Goal: Task Accomplishment & Management: Manage account settings

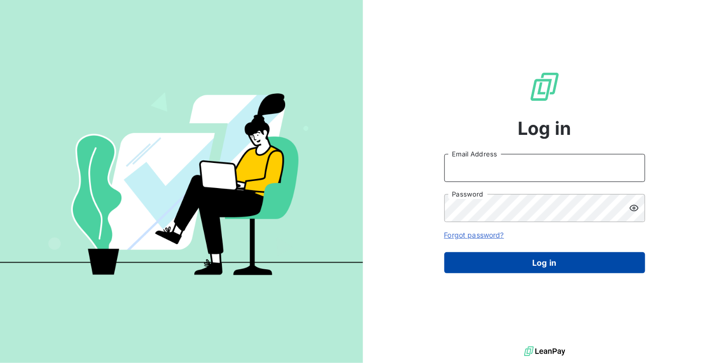
type input "[DOMAIN_NAME][EMAIL_ADDRESS][DOMAIN_NAME]"
click at [545, 268] on button "Log in" at bounding box center [544, 262] width 201 height 21
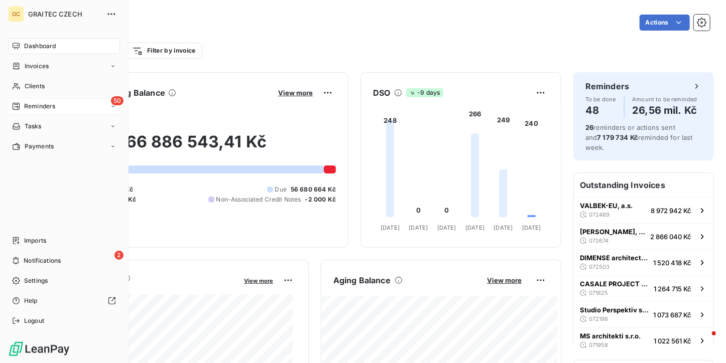
click at [22, 104] on div "Reminders" at bounding box center [33, 106] width 43 height 9
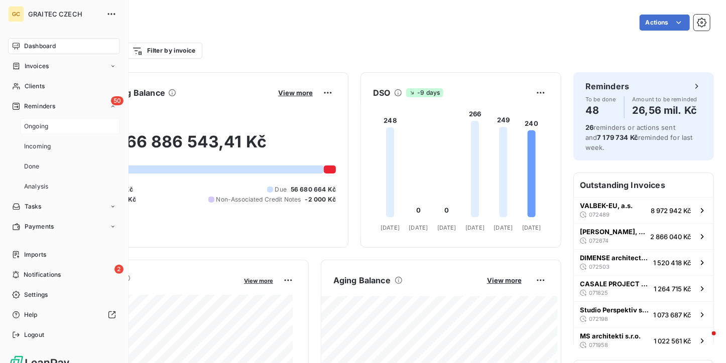
click at [30, 128] on span "Ongoing" at bounding box center [36, 126] width 24 height 9
click at [44, 124] on span "Ongoing" at bounding box center [36, 126] width 24 height 9
click at [72, 129] on div "Ongoing" at bounding box center [70, 126] width 100 height 16
click at [56, 129] on div "Ongoing" at bounding box center [70, 126] width 100 height 16
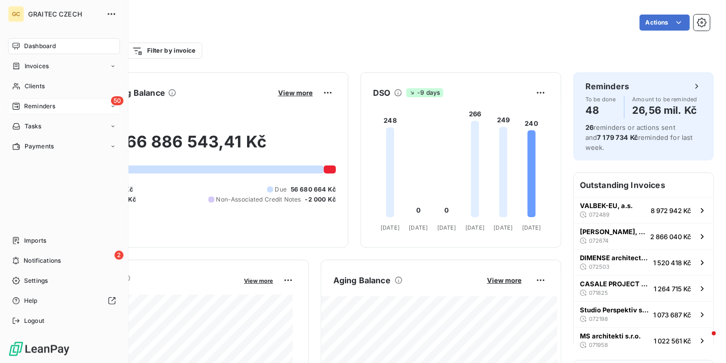
click at [26, 109] on span "Reminders" at bounding box center [39, 106] width 31 height 9
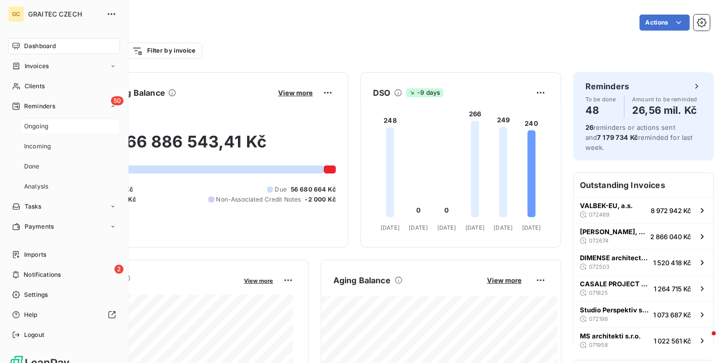
click at [34, 127] on span "Ongoing" at bounding box center [36, 126] width 24 height 9
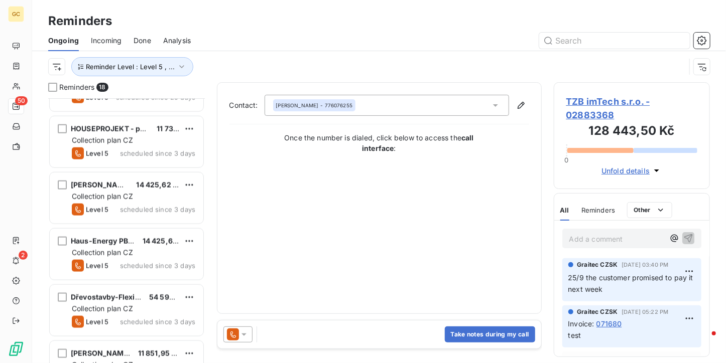
scroll to position [747, 0]
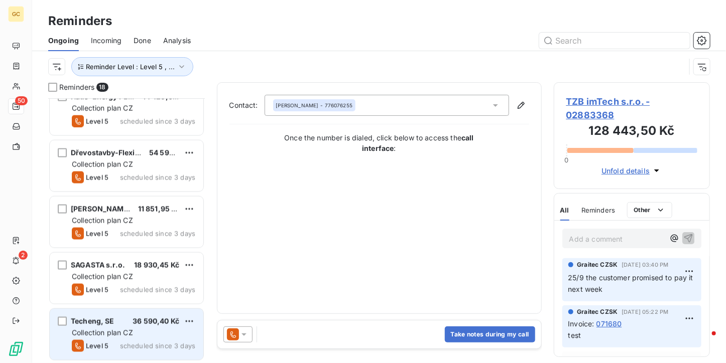
click at [106, 325] on span "Techeng, SE" at bounding box center [93, 321] width 44 height 9
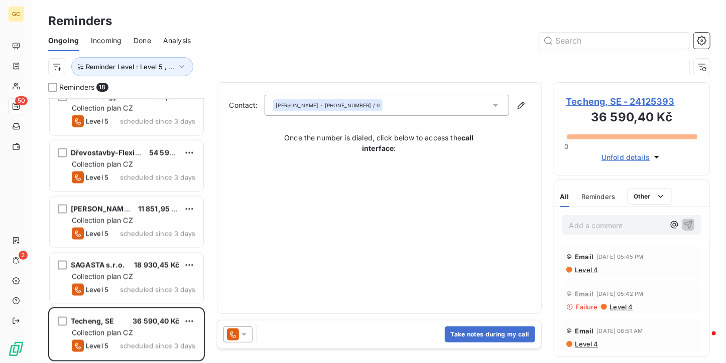
click at [582, 93] on div "Techeng, SE - 24125393 36 590,40 Kč 0 Unfold details" at bounding box center [632, 128] width 157 height 93
click at [594, 98] on span "Techeng, SE - 24125393" at bounding box center [631, 102] width 131 height 14
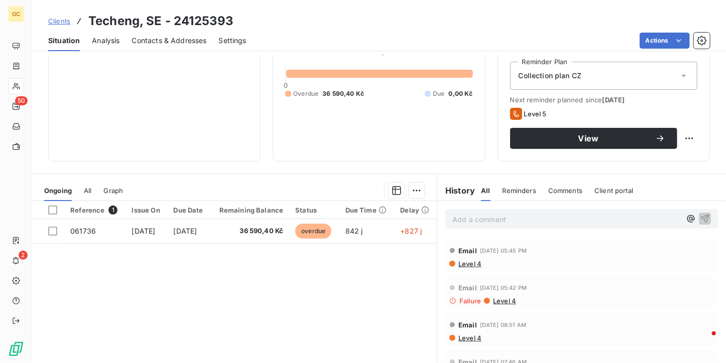
scroll to position [50, 0]
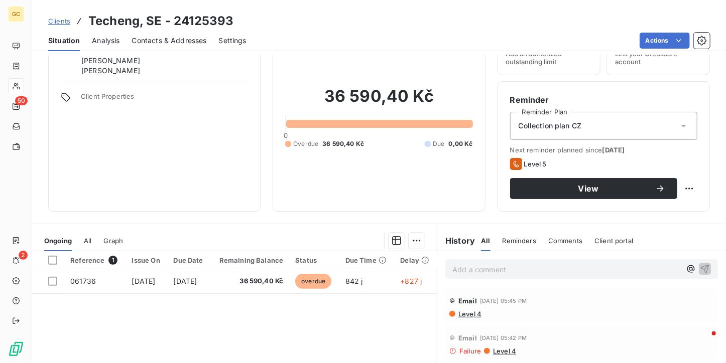
click at [183, 45] on span "Contacts & Addresses" at bounding box center [169, 41] width 75 height 10
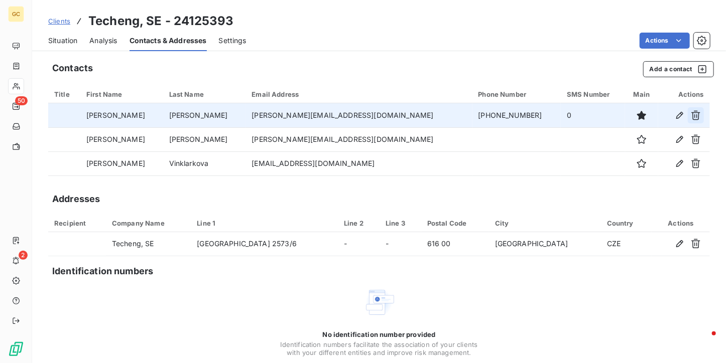
click at [691, 113] on icon "button" at bounding box center [696, 115] width 10 height 10
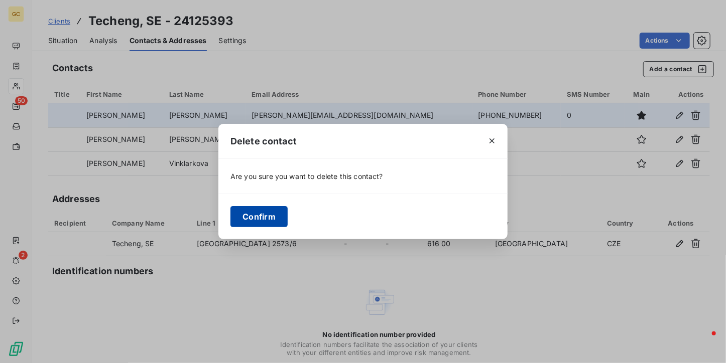
click at [261, 212] on button "Confirm" at bounding box center [258, 216] width 57 height 21
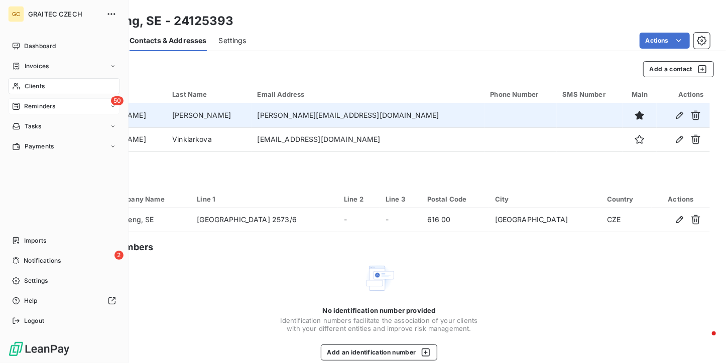
click at [20, 102] on div "Reminders" at bounding box center [33, 106] width 43 height 9
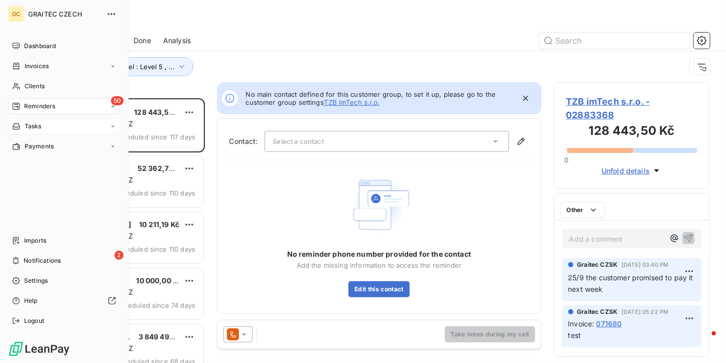
scroll to position [257, 149]
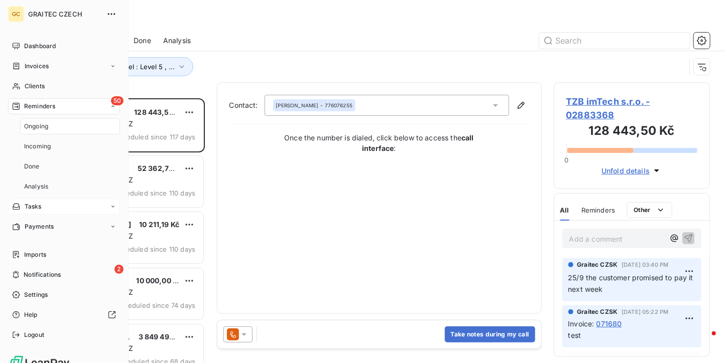
click at [32, 122] on span "Ongoing" at bounding box center [36, 126] width 24 height 9
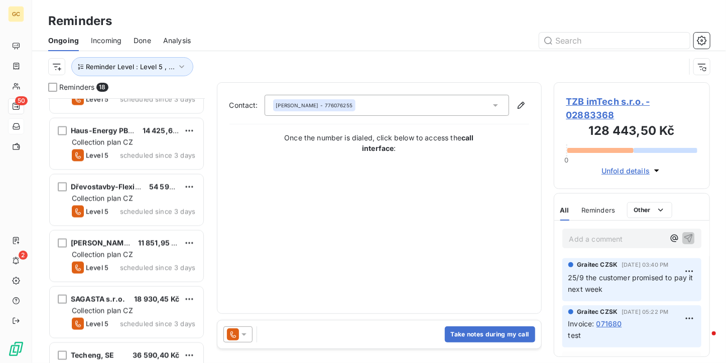
scroll to position [747, 0]
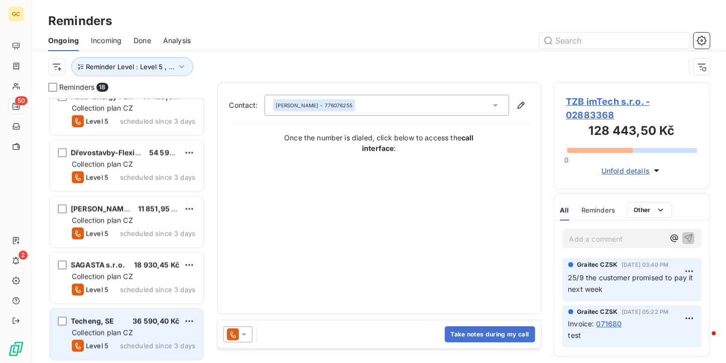
click at [135, 328] on div "Collection plan CZ" at bounding box center [133, 333] width 123 height 10
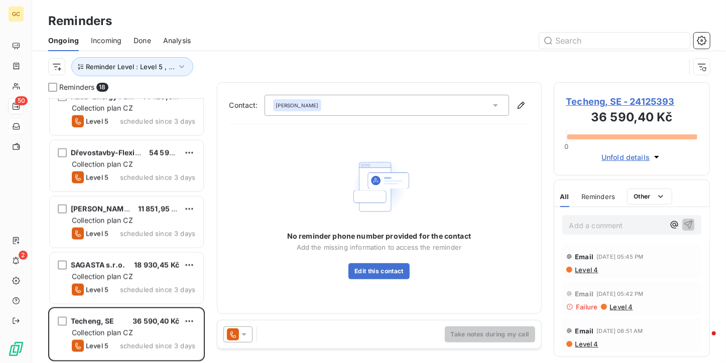
click at [241, 332] on icon at bounding box center [244, 335] width 10 height 10
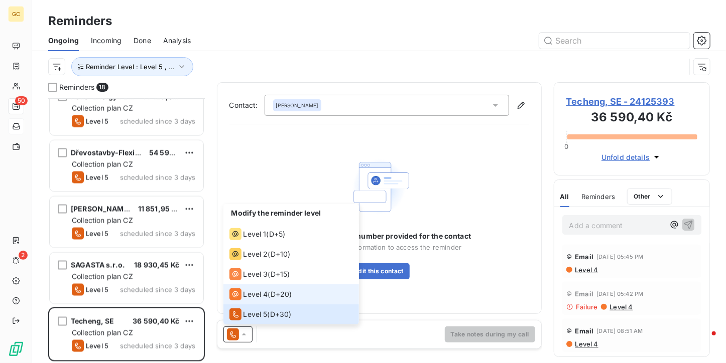
click at [260, 297] on span "Level 4" at bounding box center [255, 295] width 25 height 10
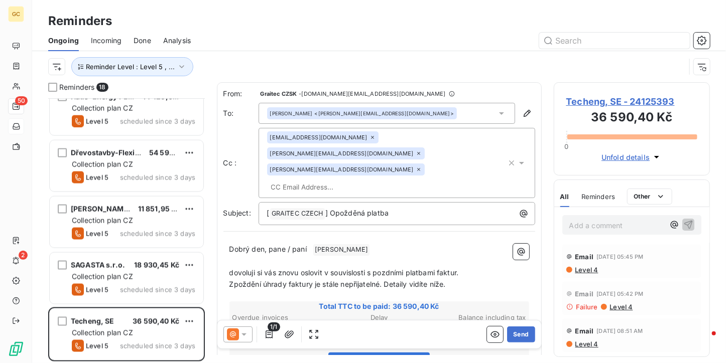
scroll to position [257, 149]
click at [580, 98] on span "Techeng, SE - 24125393" at bounding box center [631, 102] width 131 height 14
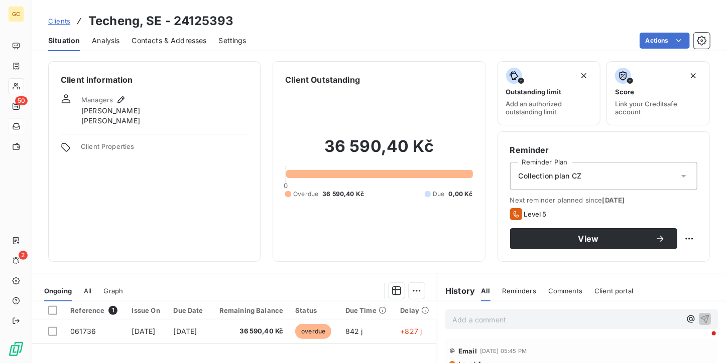
click at [174, 48] on div "Contacts & Addresses" at bounding box center [169, 40] width 75 height 21
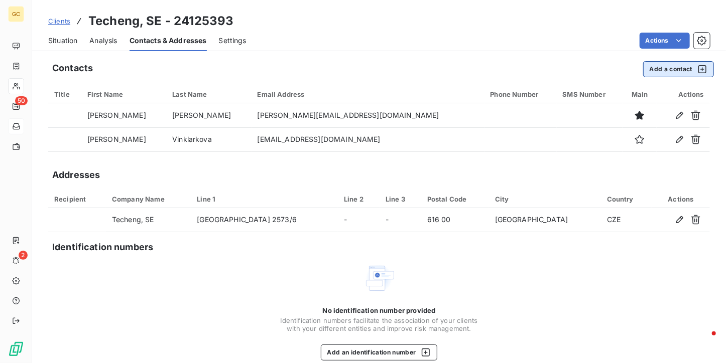
click at [671, 72] on button "Add a contact" at bounding box center [678, 69] width 71 height 16
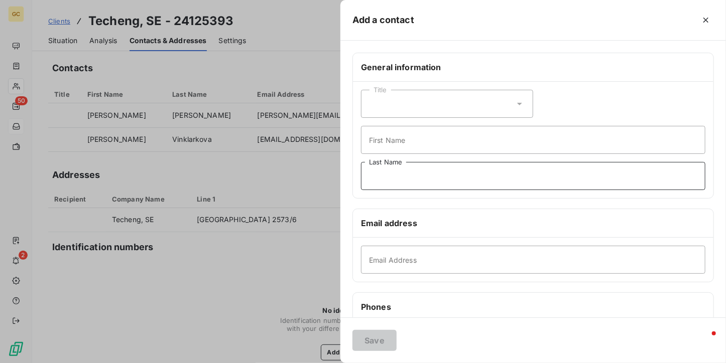
click at [400, 180] on input "Last Name" at bounding box center [533, 176] width 344 height 28
click at [387, 261] on input "Email Address" at bounding box center [533, 260] width 344 height 28
paste input "[EMAIL_ADDRESS][DOMAIN_NAME]"
type input "[EMAIL_ADDRESS][DOMAIN_NAME]"
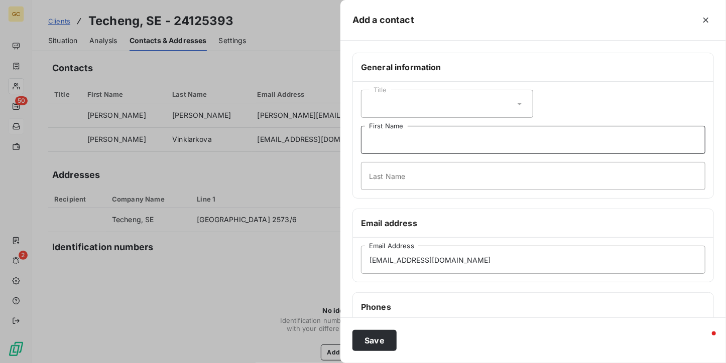
click at [381, 150] on input "First Name" at bounding box center [533, 140] width 344 height 28
click at [383, 172] on input "Last Name" at bounding box center [533, 176] width 344 height 28
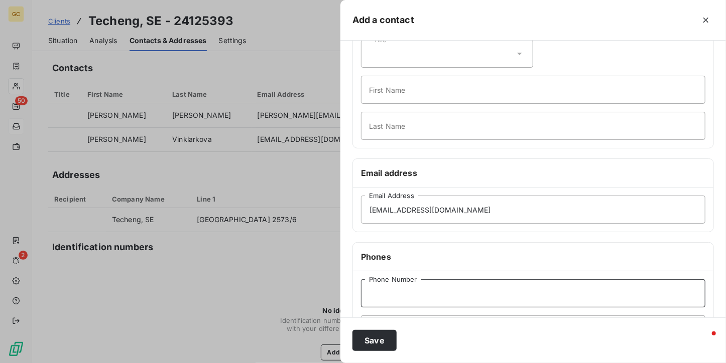
click at [390, 301] on input "Phone Number" at bounding box center [533, 294] width 344 height 28
paste input "777 927 000"
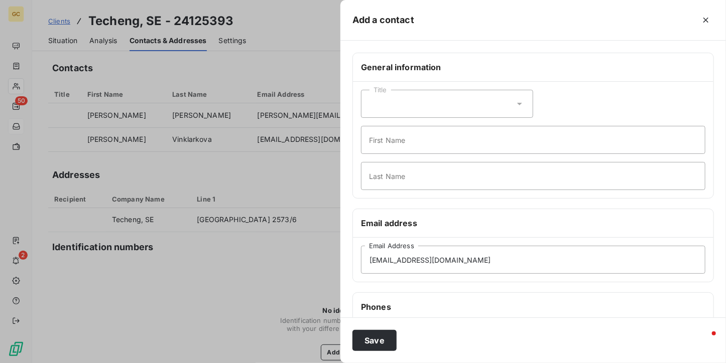
type input "777 927 000"
click at [393, 171] on input "Last Name" at bounding box center [533, 176] width 344 height 28
type input "Šenkyřík"
click at [358, 347] on button "Save" at bounding box center [374, 340] width 44 height 21
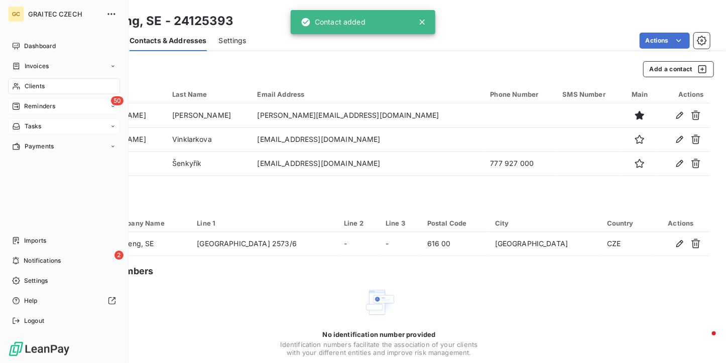
click at [29, 105] on span "Reminders" at bounding box center [39, 106] width 31 height 9
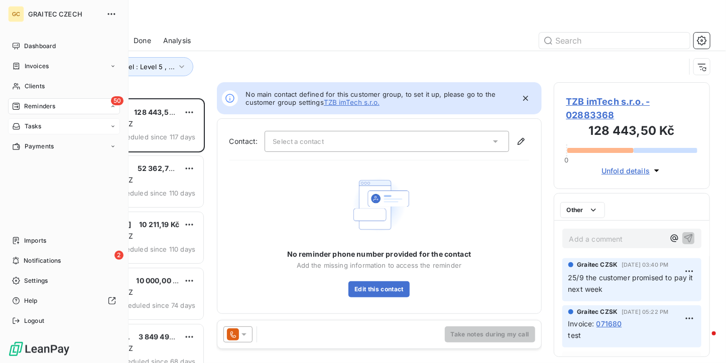
scroll to position [257, 149]
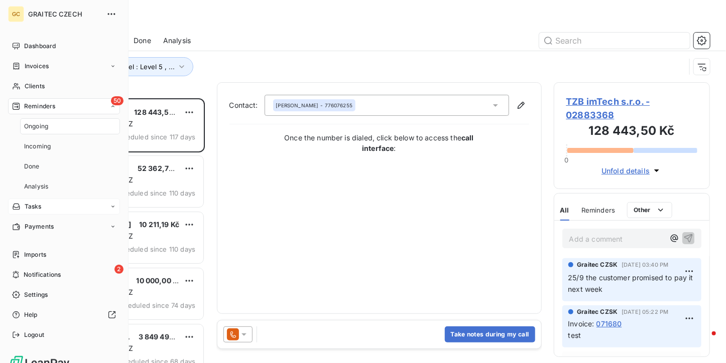
click at [33, 124] on span "Ongoing" at bounding box center [36, 126] width 24 height 9
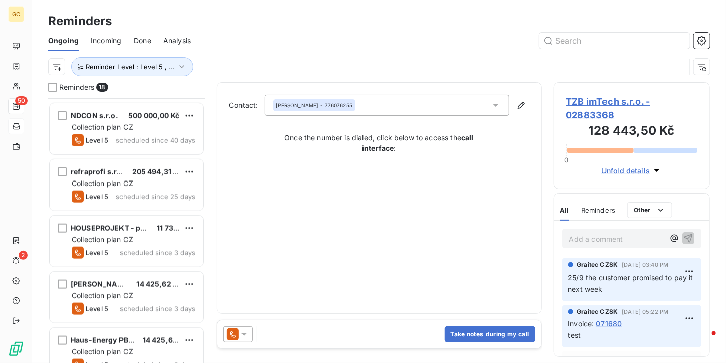
scroll to position [747, 0]
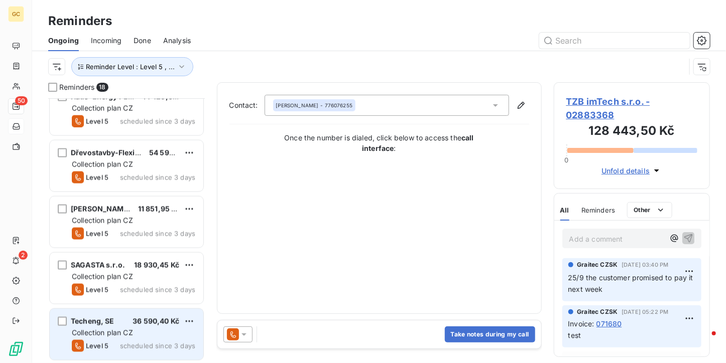
click at [116, 334] on span "Collection plan CZ" at bounding box center [102, 333] width 61 height 9
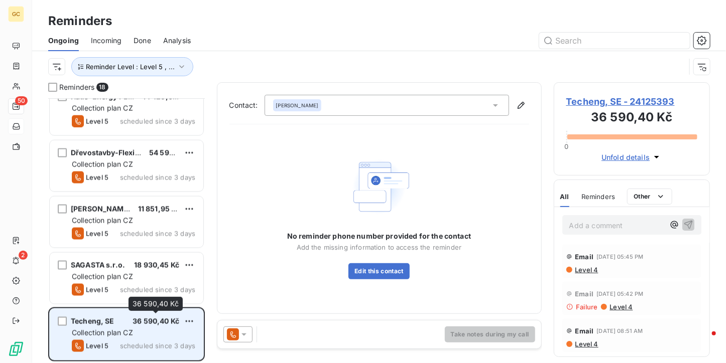
click at [153, 324] on span "36 590,40 Kč" at bounding box center [155, 321] width 47 height 9
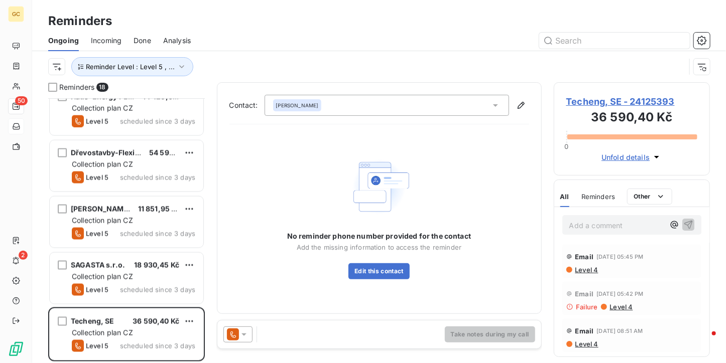
click at [237, 333] on icon at bounding box center [233, 335] width 12 height 12
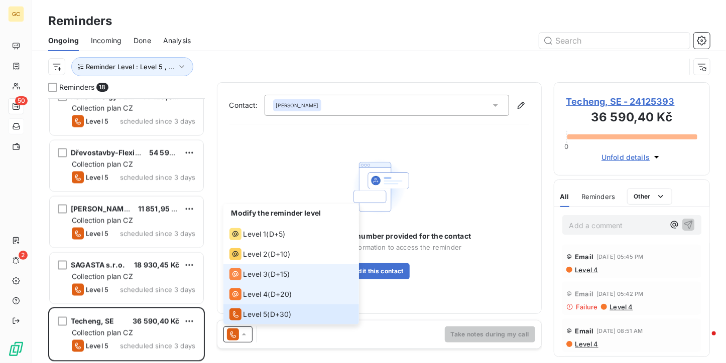
click at [251, 291] on span "Level 4" at bounding box center [255, 295] width 25 height 10
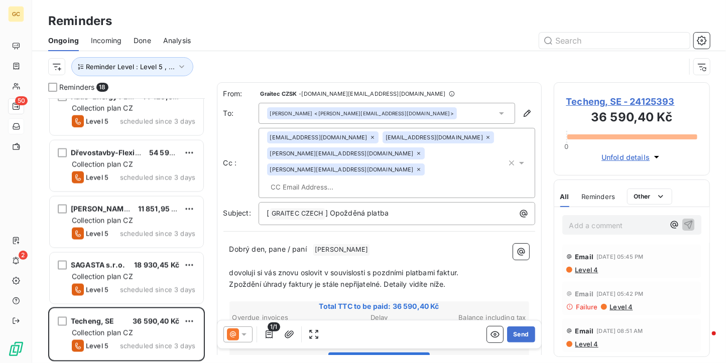
click at [483, 108] on div "[PERSON_NAME] <[PERSON_NAME][EMAIL_ADDRESS][DOMAIN_NAME]>" at bounding box center [386, 113] width 256 height 21
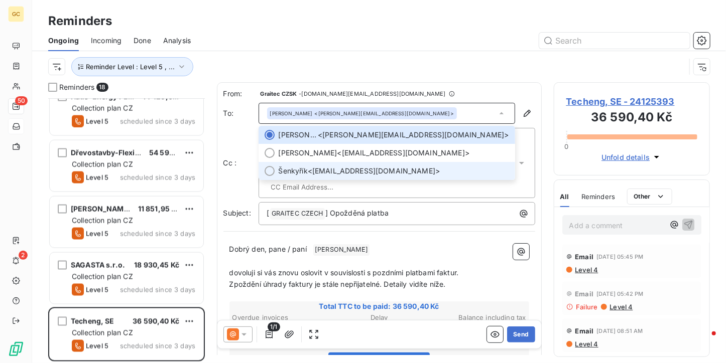
click at [334, 172] on span "Šenkyřík <[EMAIL_ADDRESS][DOMAIN_NAME]>" at bounding box center [394, 171] width 230 height 10
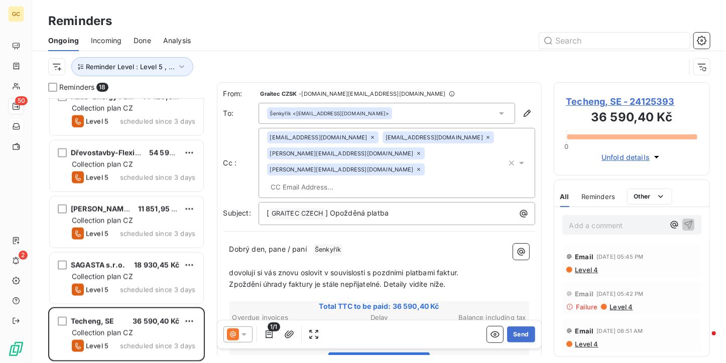
click at [485, 135] on icon at bounding box center [488, 138] width 6 height 6
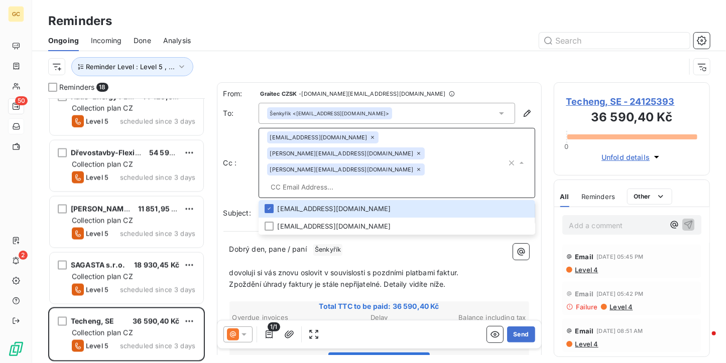
click at [369, 137] on icon at bounding box center [372, 138] width 6 height 6
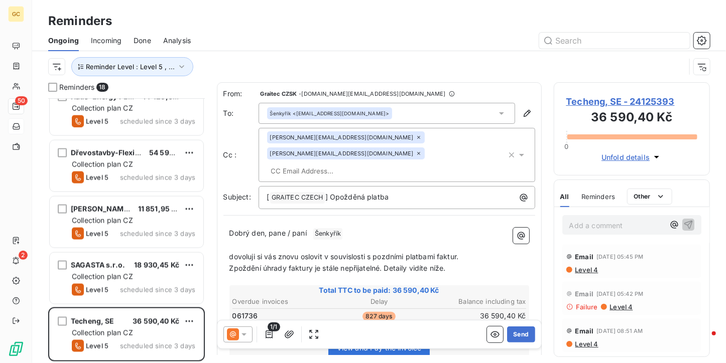
click at [416, 140] on icon at bounding box center [419, 138] width 6 height 6
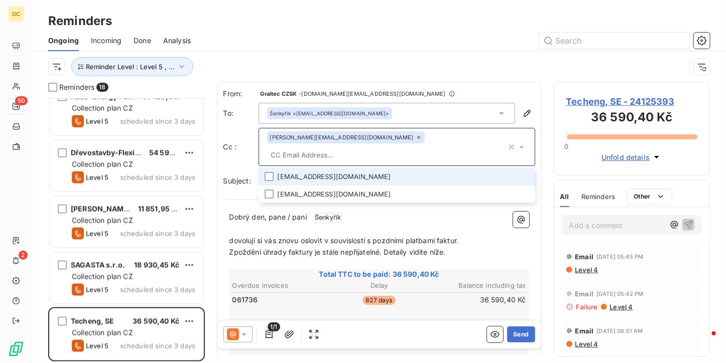
click at [416, 138] on icon at bounding box center [419, 138] width 6 height 6
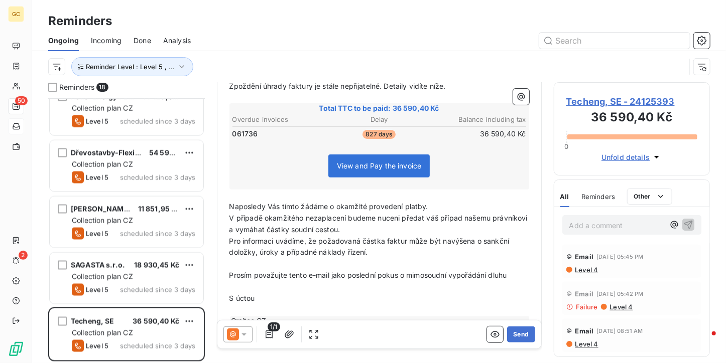
scroll to position [100, 0]
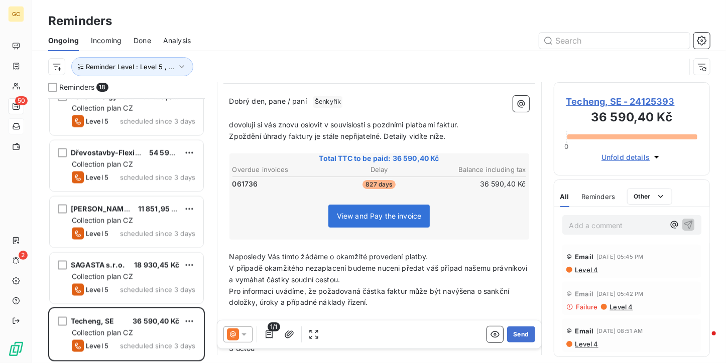
click at [244, 333] on icon at bounding box center [244, 335] width 10 height 10
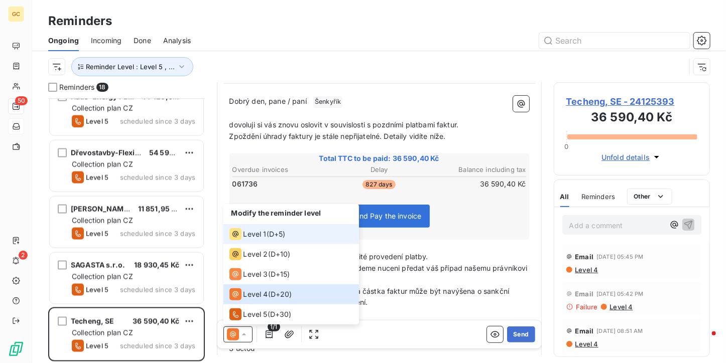
click at [254, 234] on span "Level 1" at bounding box center [254, 234] width 23 height 10
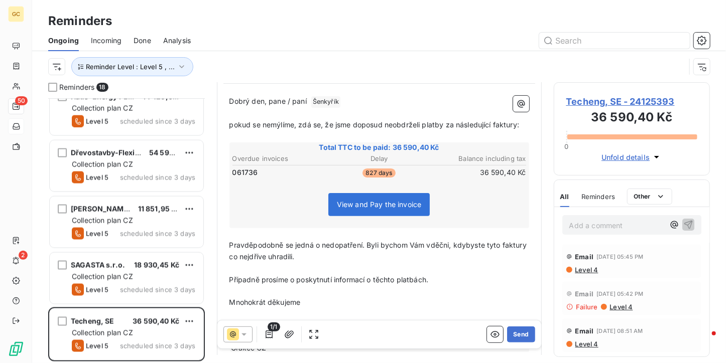
scroll to position [151, 0]
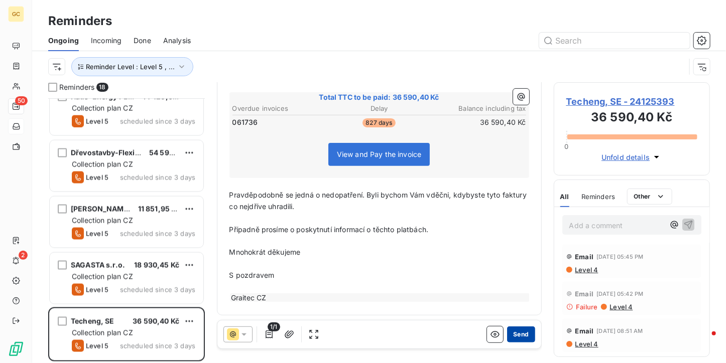
click at [523, 337] on button "Send" at bounding box center [521, 335] width 28 height 16
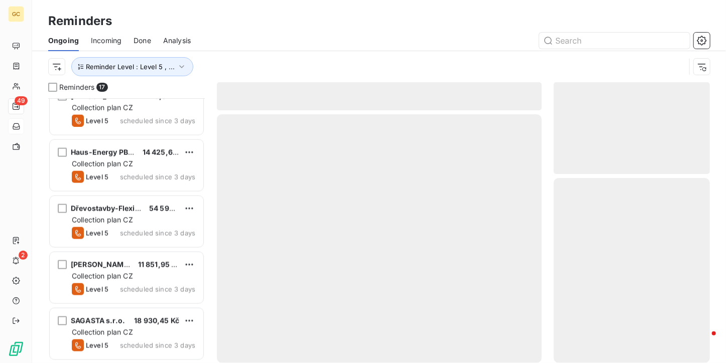
scroll to position [691, 0]
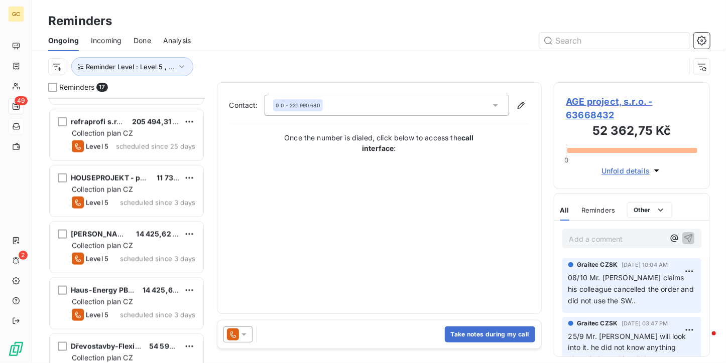
scroll to position [691, 0]
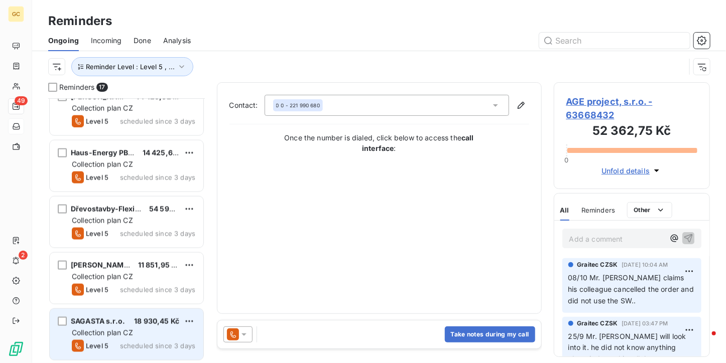
click at [164, 315] on div "SAGASTA s.r.o. 18 930,45 Kč Collection plan CZ Level 5 scheduled since 3 days" at bounding box center [127, 334] width 154 height 51
